Goal: Task Accomplishment & Management: Manage account settings

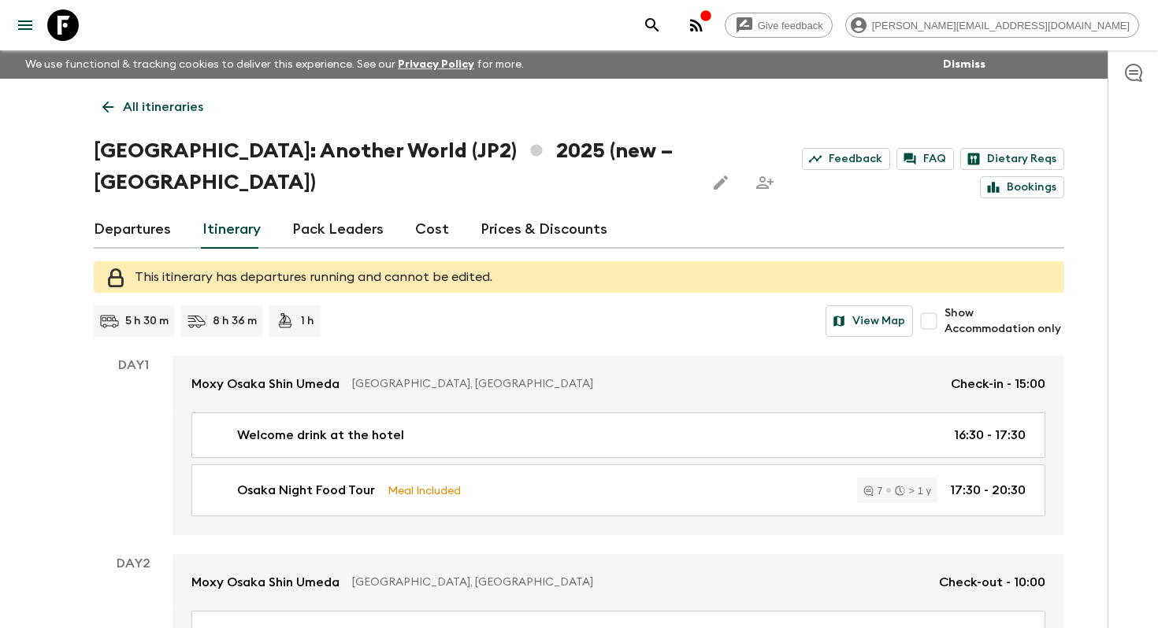
click at [175, 117] on link "All itineraries" at bounding box center [153, 107] width 118 height 32
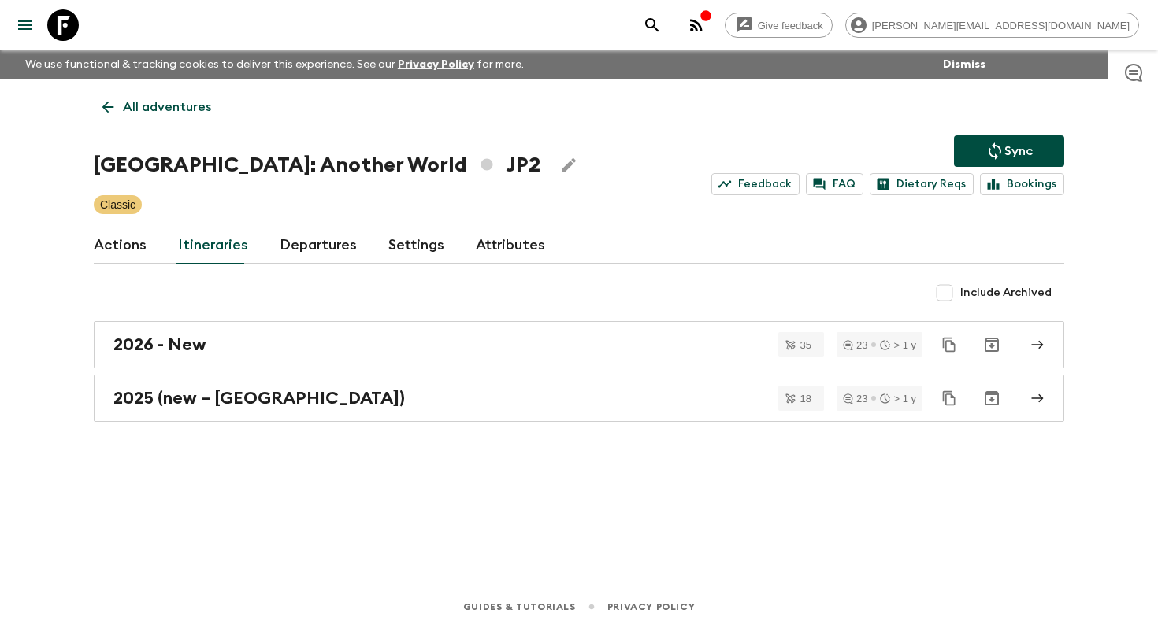
click at [142, 109] on p "All adventures" at bounding box center [167, 107] width 88 height 19
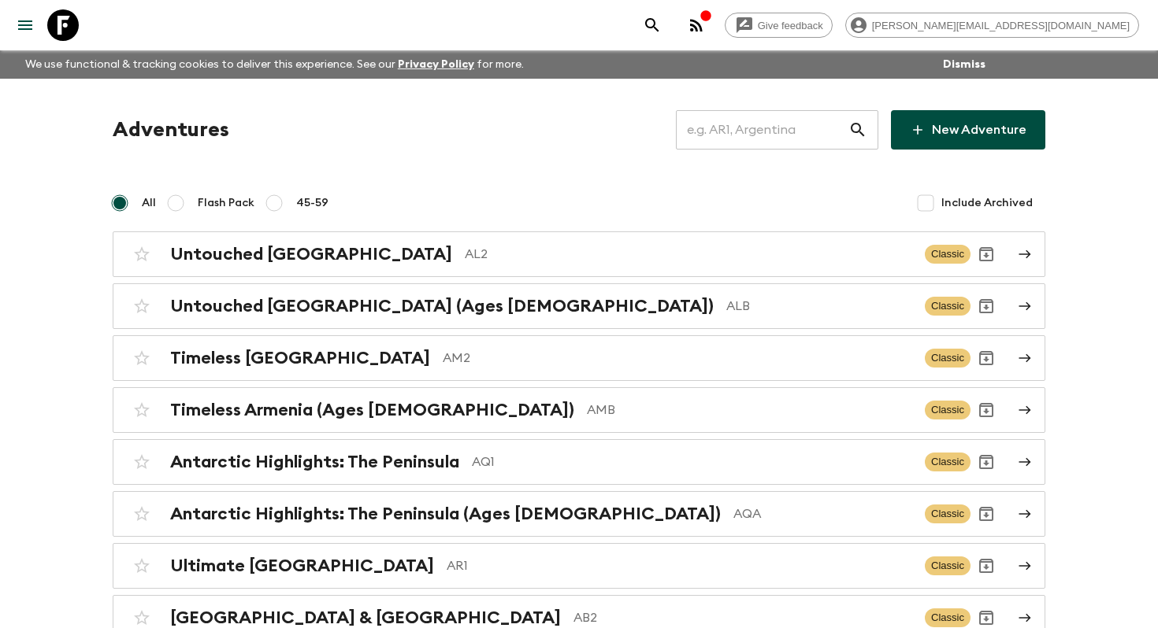
click at [788, 138] on input "text" at bounding box center [762, 130] width 172 height 44
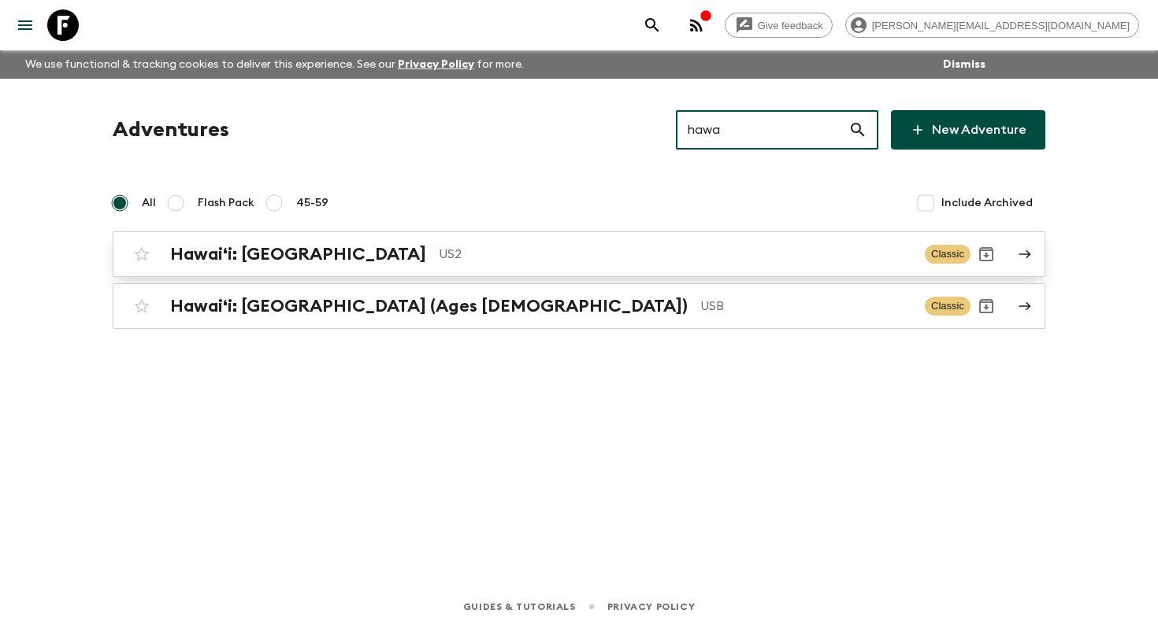
type input "hawa"
click at [439, 248] on p "US2" at bounding box center [675, 254] width 473 height 19
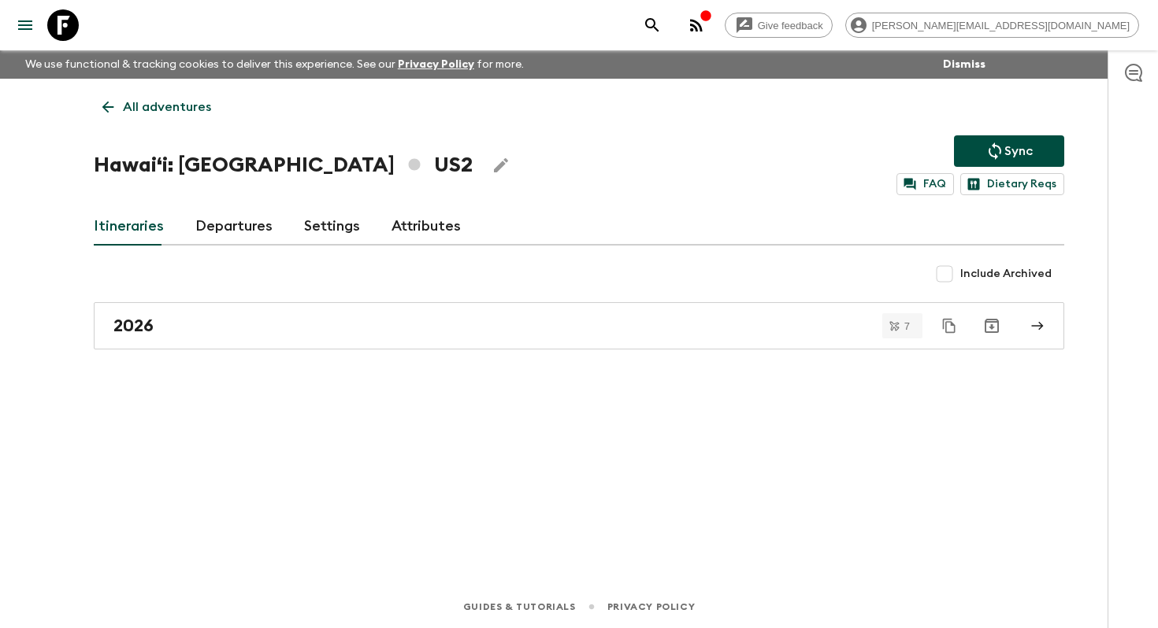
click at [494, 164] on icon "Edit Adventure Title" at bounding box center [501, 165] width 14 height 14
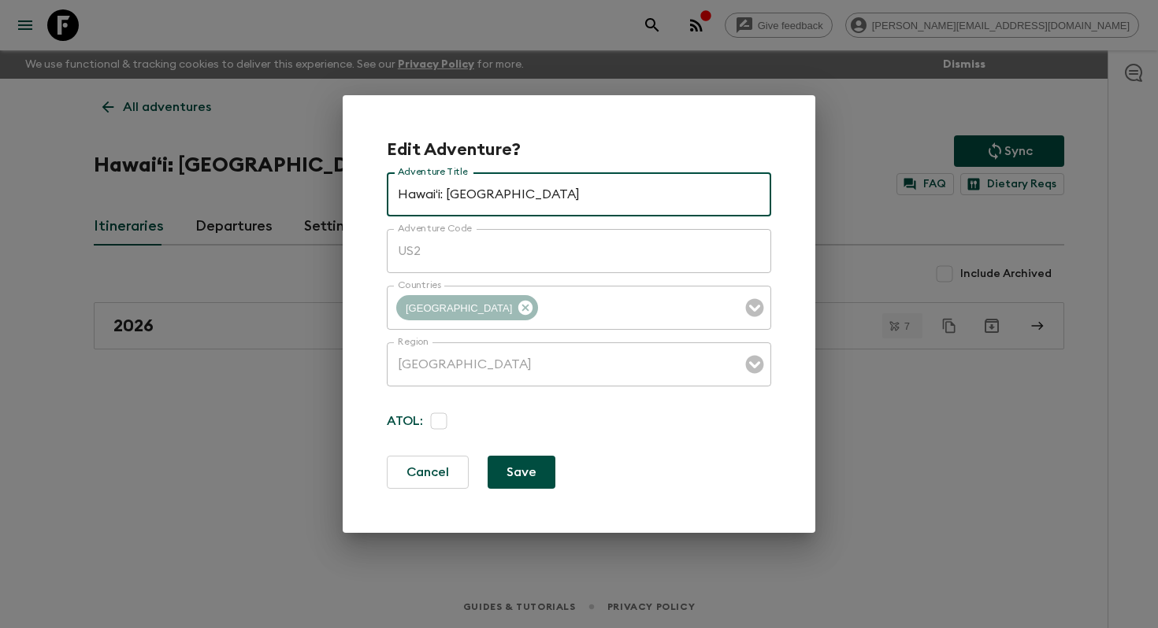
click at [243, 539] on div "Edit Adventure? Adventure Title Hawaiʻi: Big Island Adventure Title Adventure C…" at bounding box center [579, 314] width 1158 height 628
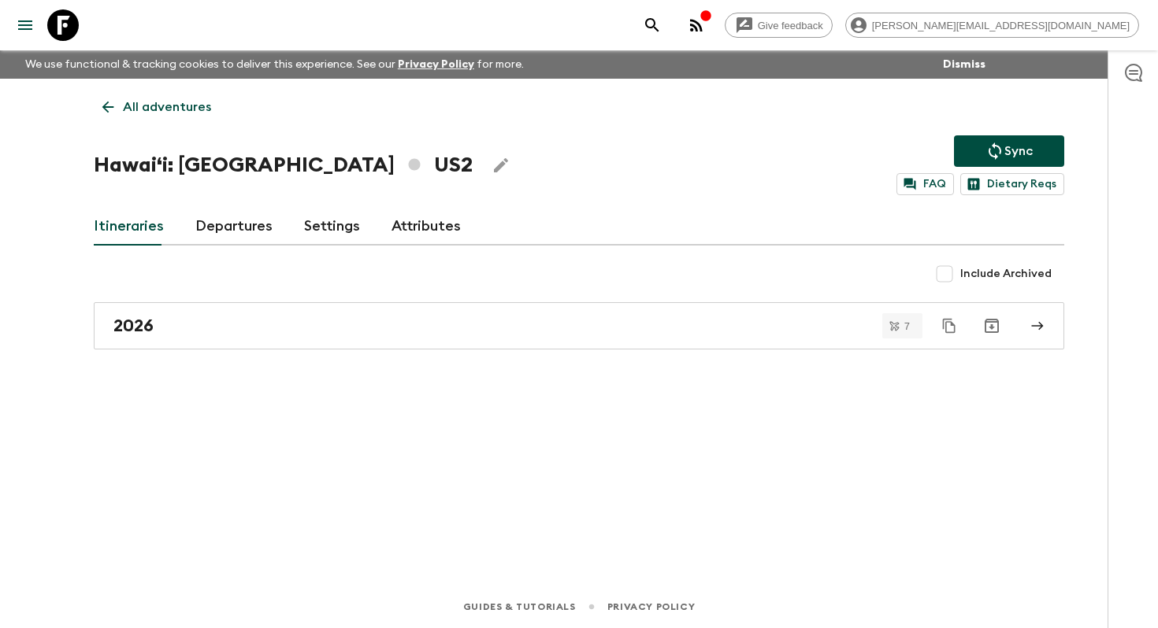
click at [147, 240] on link "Itineraries" at bounding box center [129, 227] width 70 height 38
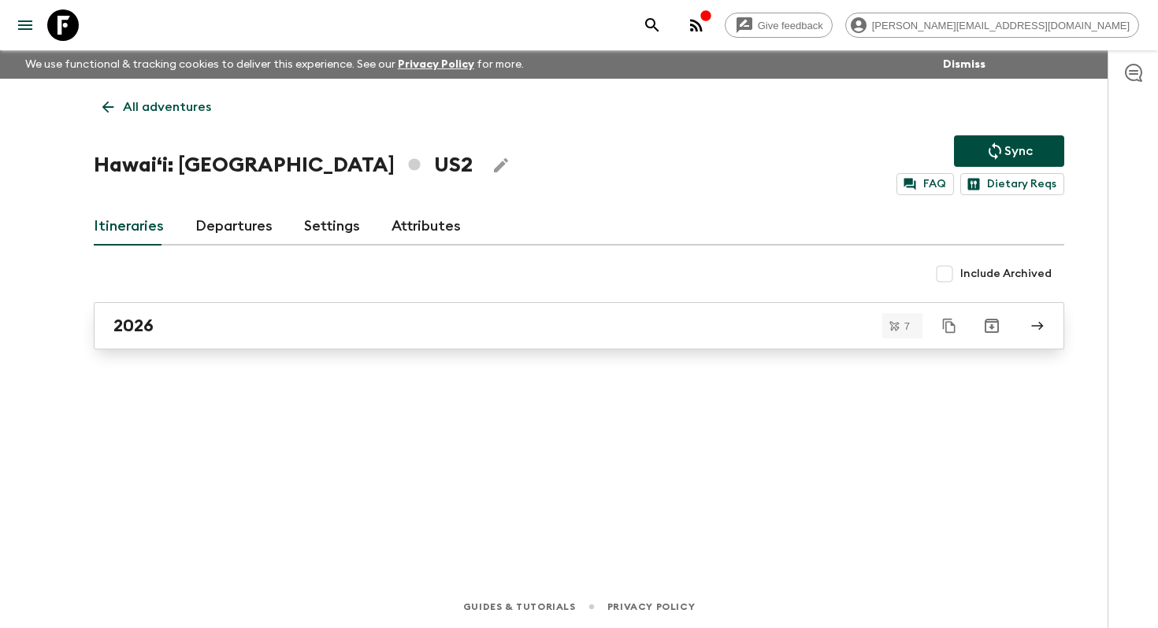
click at [159, 326] on div "2026" at bounding box center [563, 326] width 901 height 20
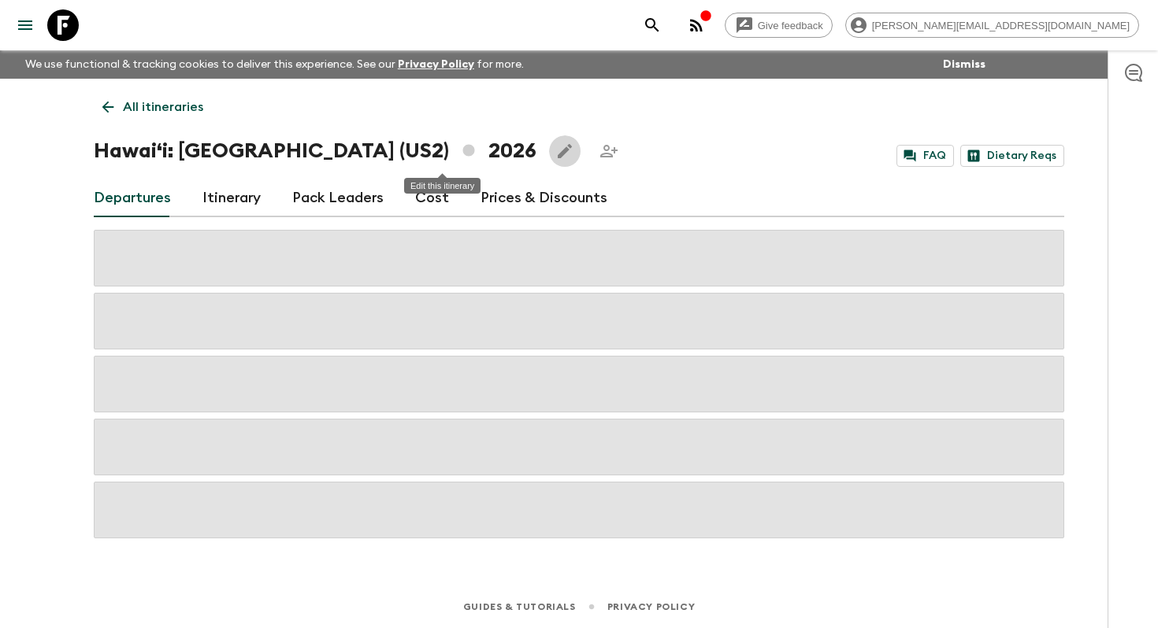
click at [555, 158] on icon "Edit this itinerary" at bounding box center [564, 151] width 19 height 19
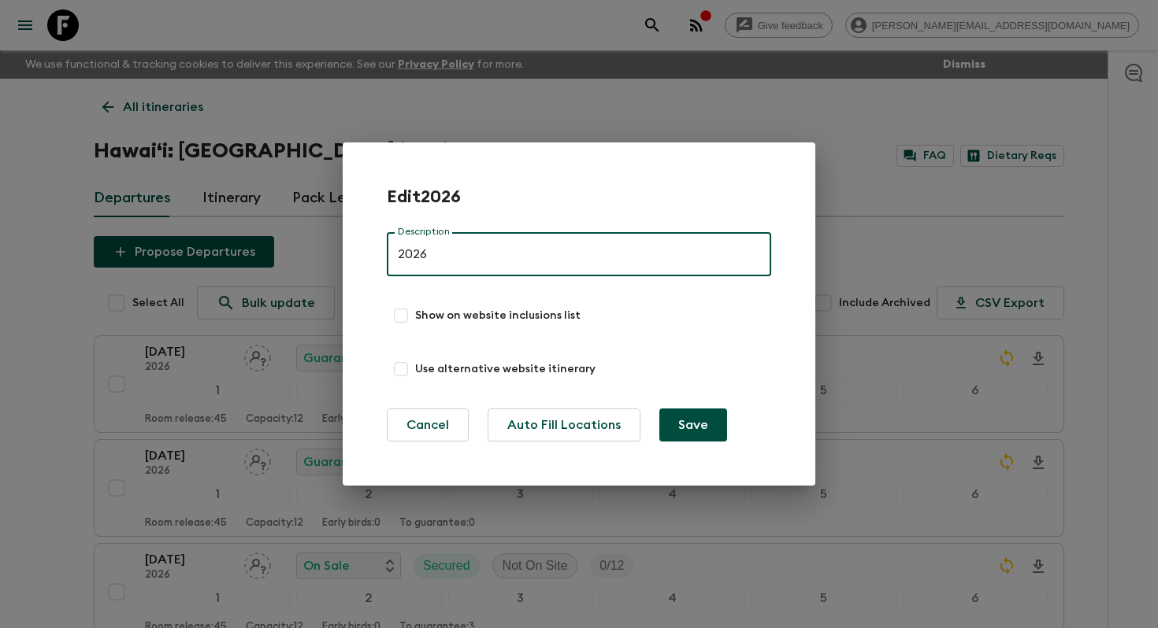
click at [401, 320] on input "Show on website inclusions list" at bounding box center [401, 316] width 28 height 28
checkbox input "true"
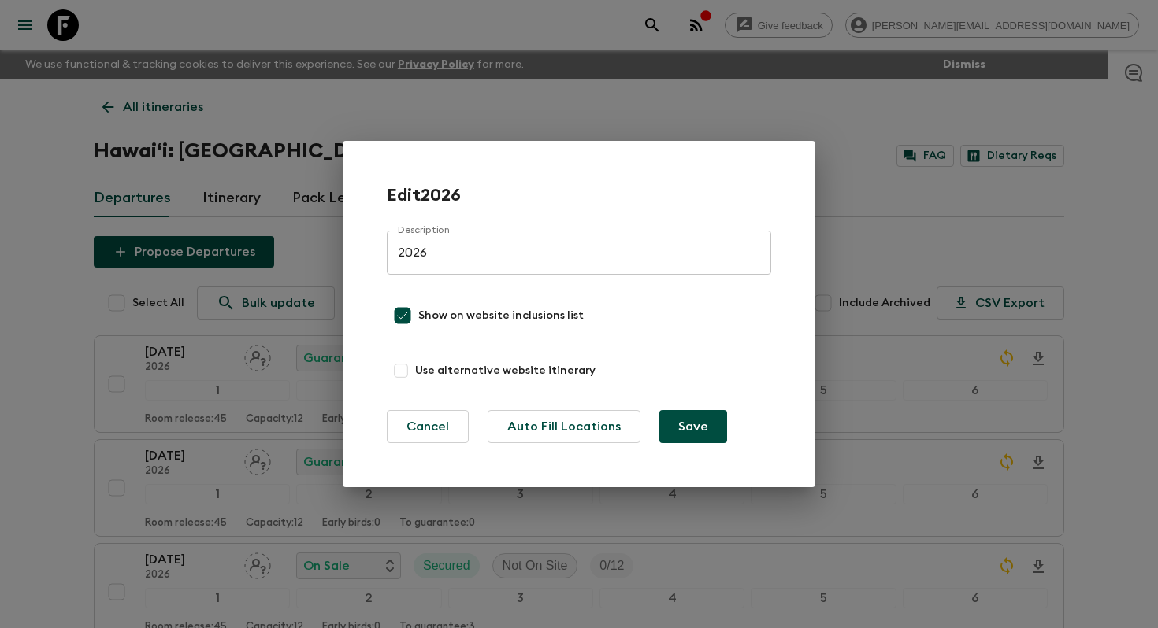
click at [703, 430] on button "Save" at bounding box center [693, 426] width 68 height 33
